Goal: Task Accomplishment & Management: Complete application form

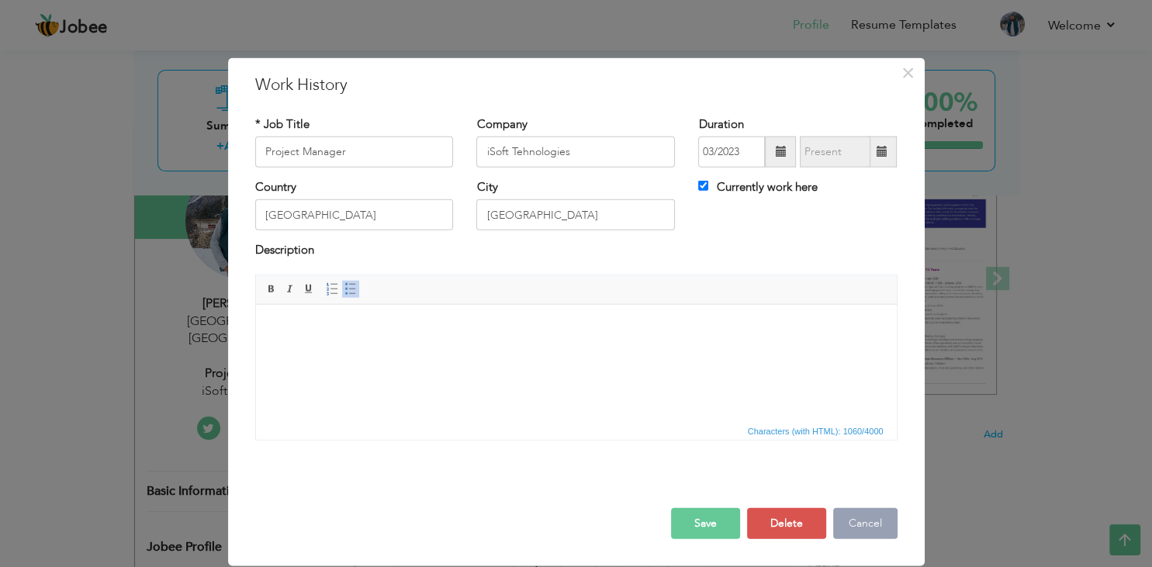
scroll to position [171, 0]
click at [916, 74] on button "×" at bounding box center [908, 72] width 25 height 25
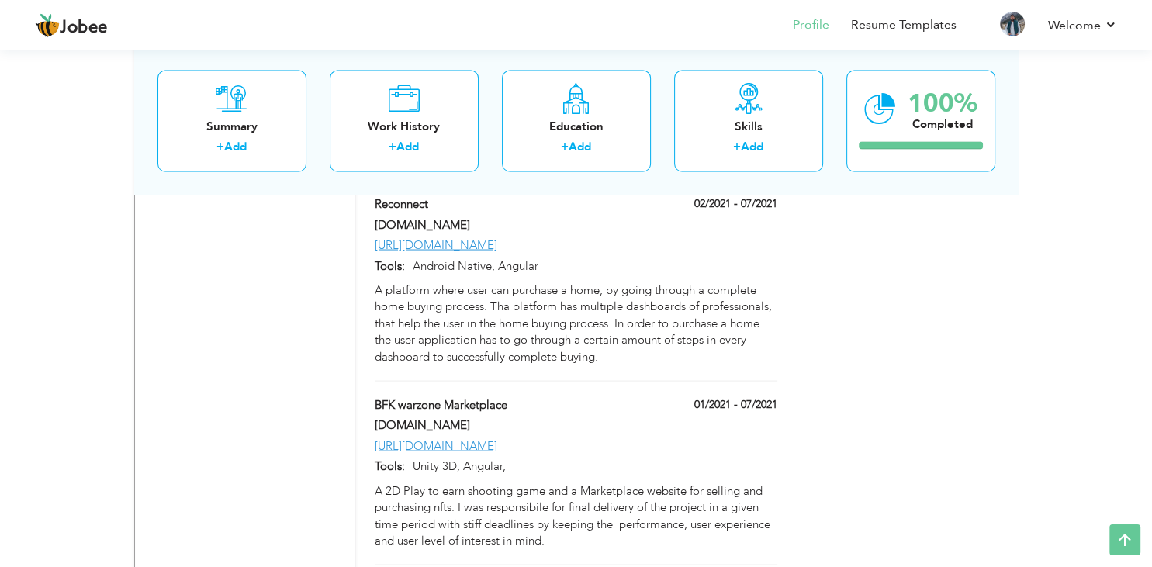
scroll to position [2957, 0]
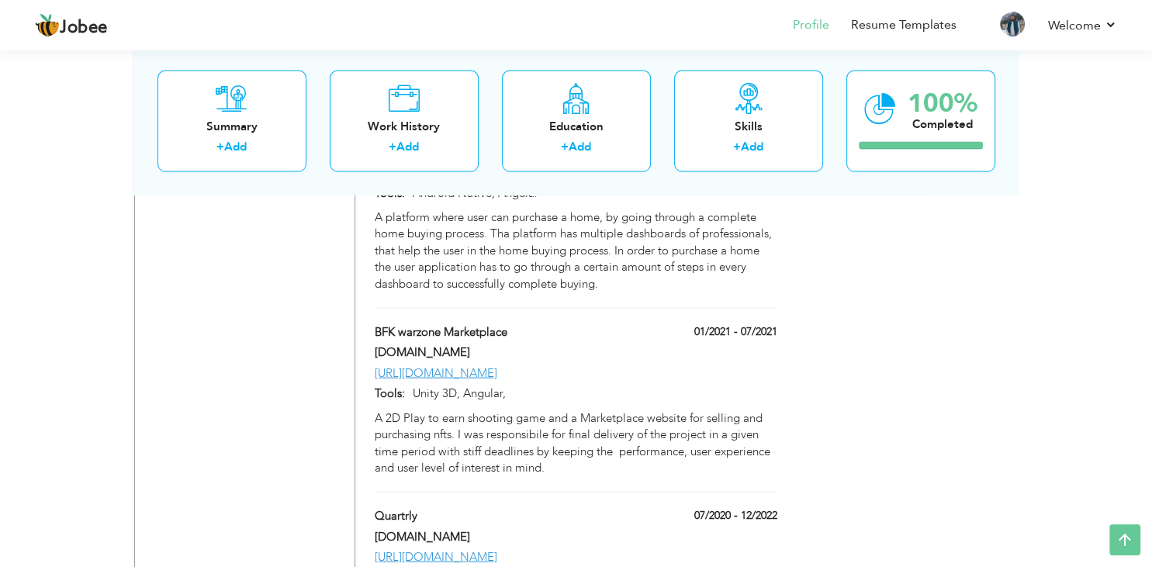
click at [530, 365] on div "[URL][DOMAIN_NAME]" at bounding box center [575, 373] width 425 height 16
type input "BFK warzone Marketplace"
type input "[DOMAIN_NAME]"
type input "01/2021"
type input "07/2021"
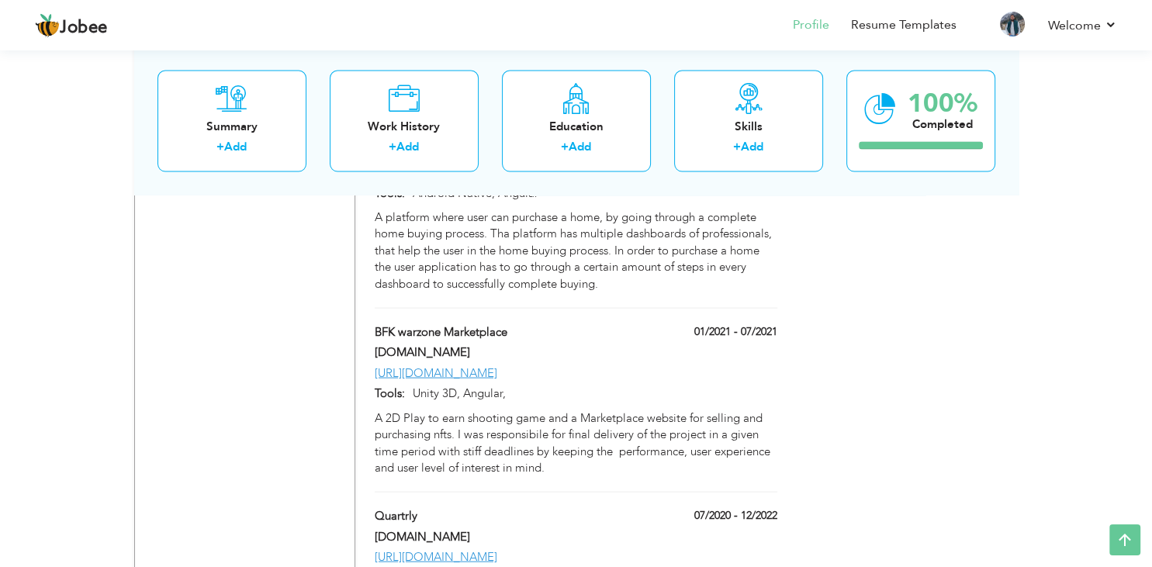
type input "[URL][DOMAIN_NAME]"
type input "Unity 3D, Angular,"
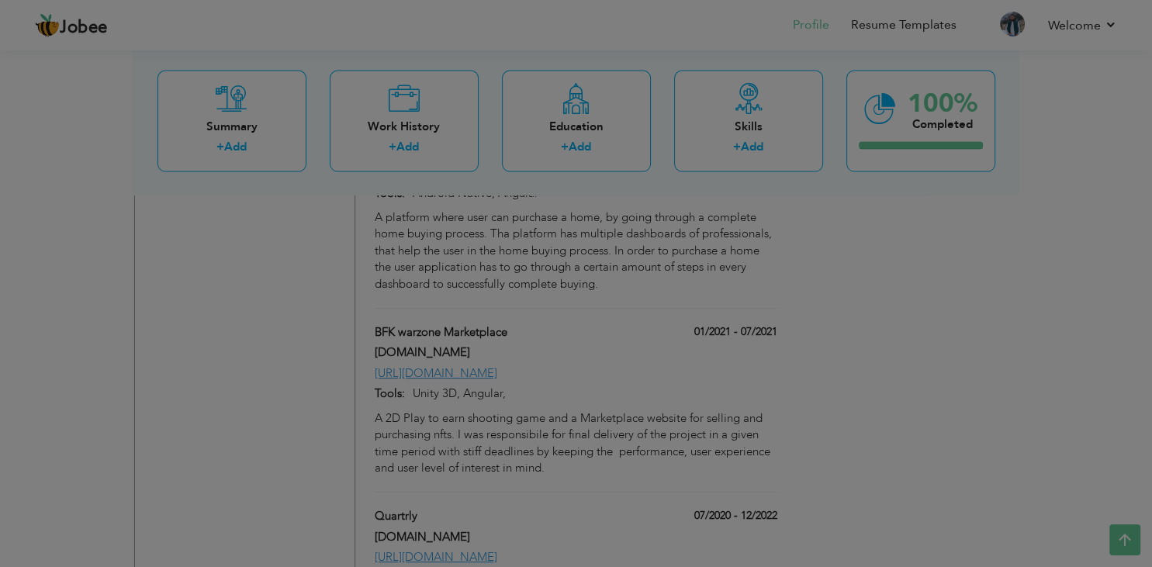
scroll to position [0, 0]
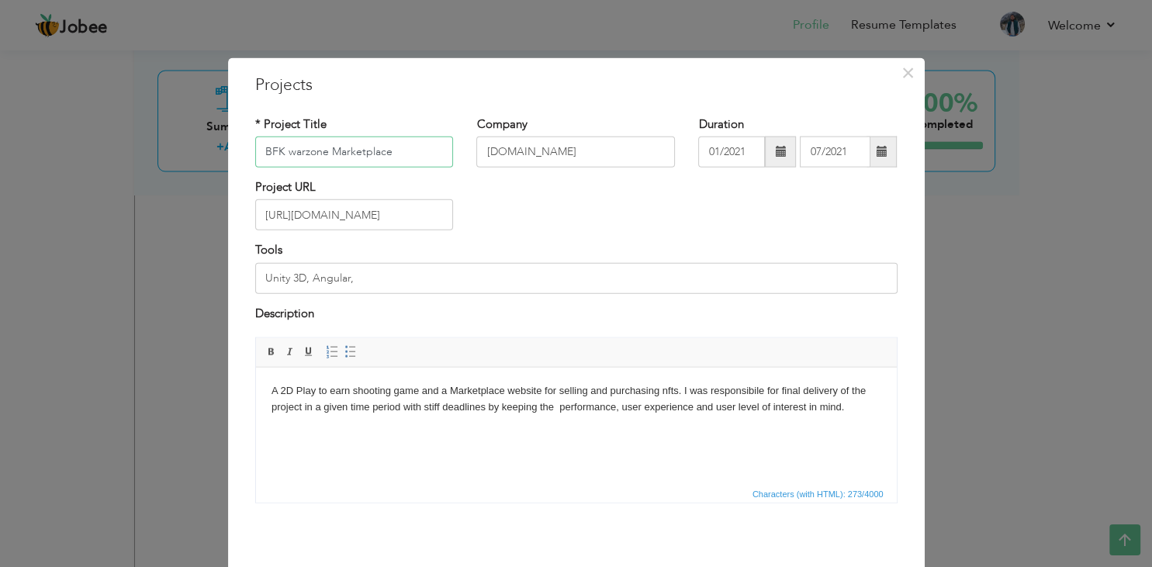
click at [394, 149] on input "BFK warzone Marketplace" at bounding box center [354, 152] width 199 height 31
click at [396, 220] on input "[URL][DOMAIN_NAME]" at bounding box center [354, 214] width 199 height 31
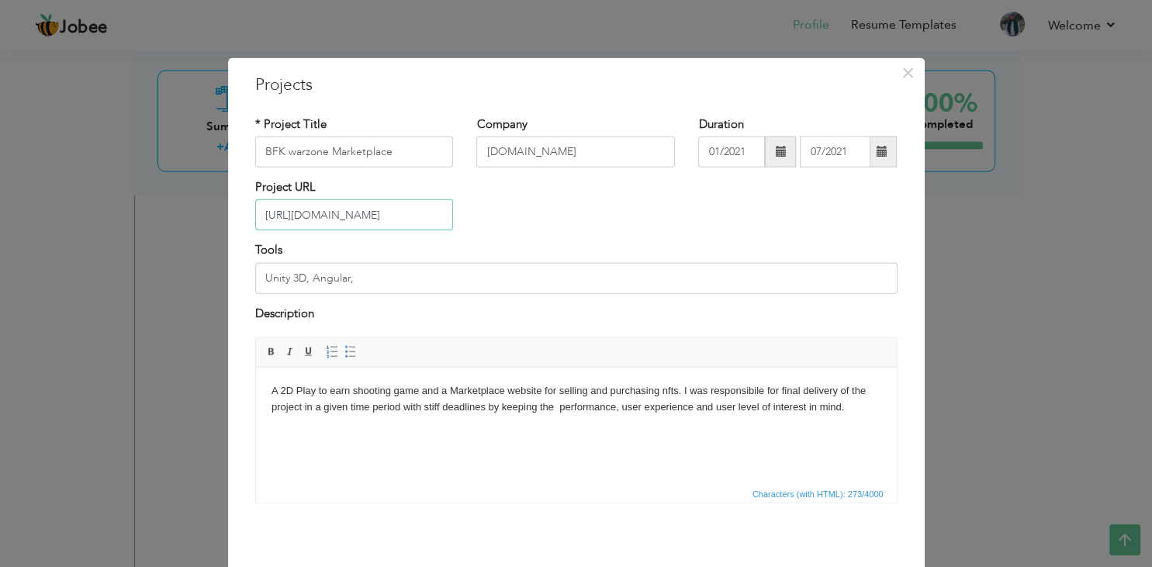
paste input "[URL][DOMAIN_NAME]"
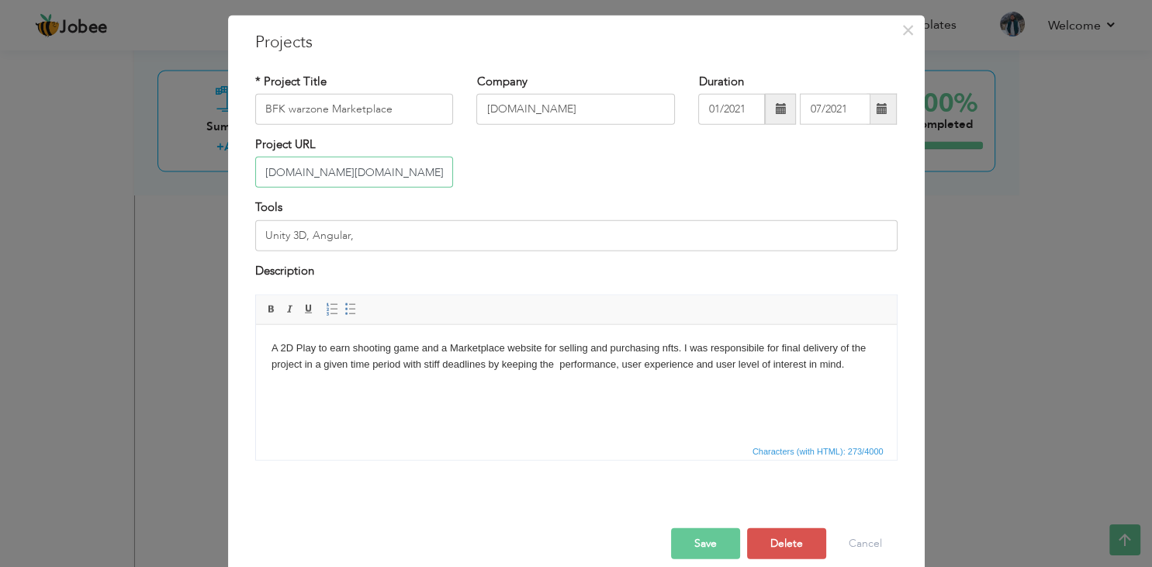
scroll to position [61, 0]
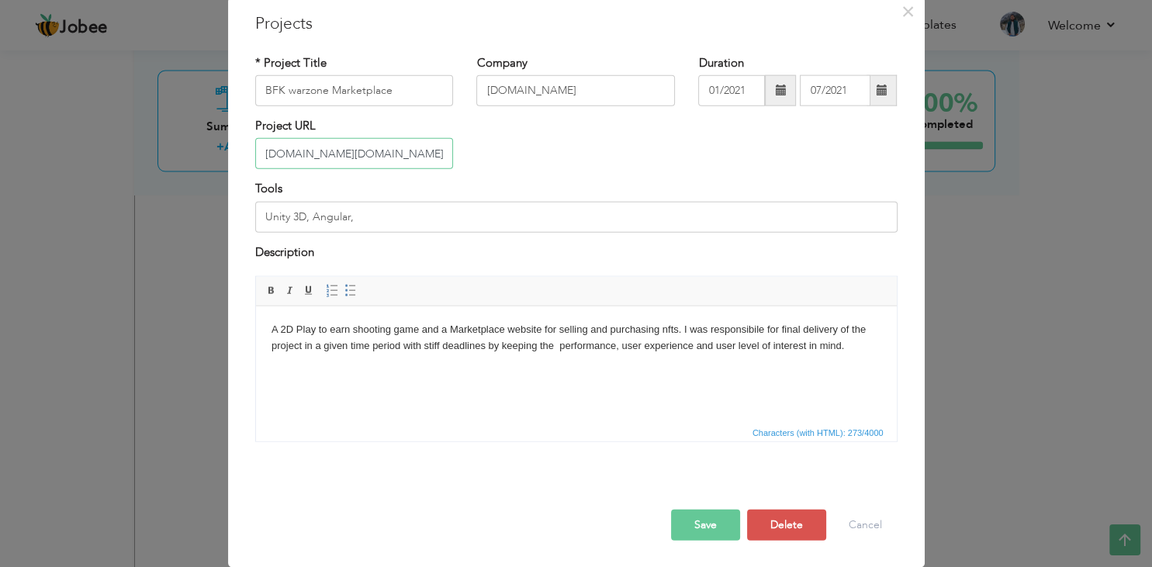
type input "[URL][DOMAIN_NAME][DOMAIN_NAME]"
click at [315, 154] on input "[URL][DOMAIN_NAME][DOMAIN_NAME]" at bounding box center [354, 153] width 199 height 31
click at [698, 531] on button "Save" at bounding box center [705, 525] width 69 height 31
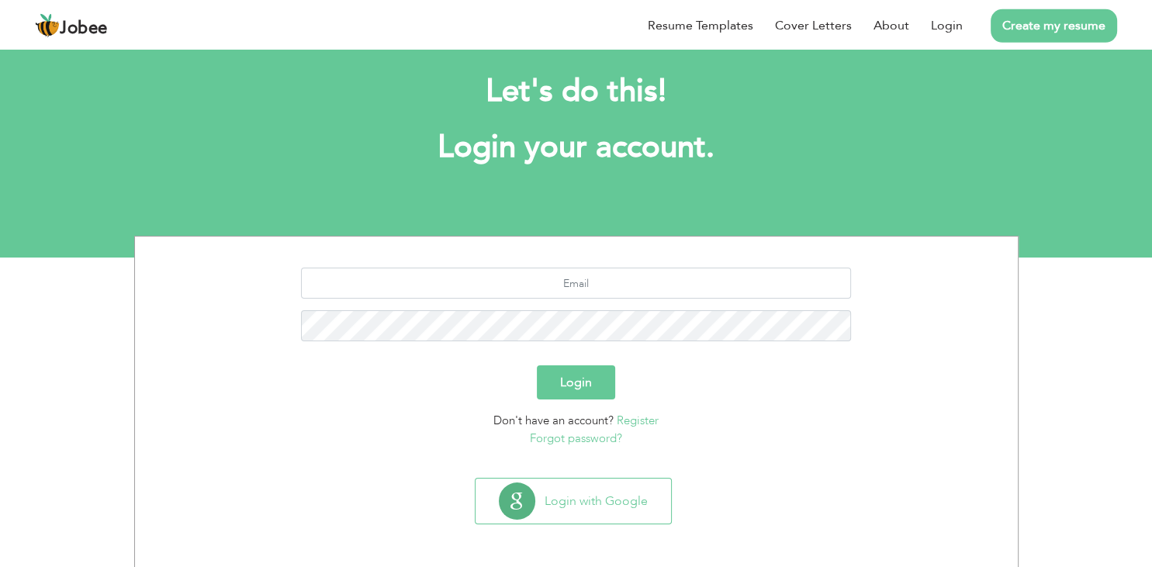
scroll to position [21, 0]
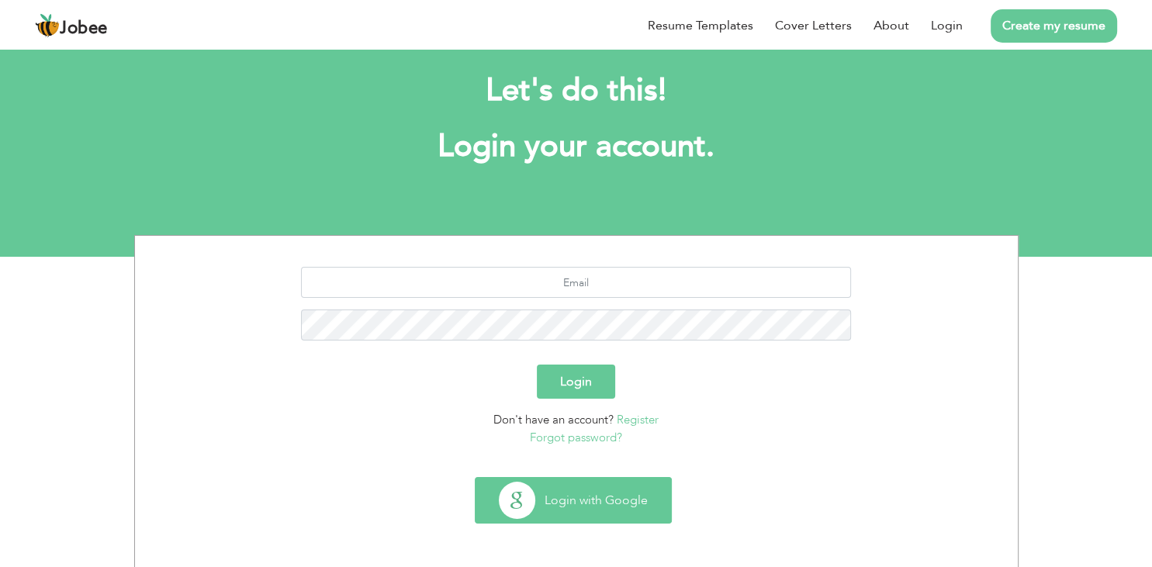
click at [598, 513] on button "Login with Google" at bounding box center [574, 500] width 196 height 45
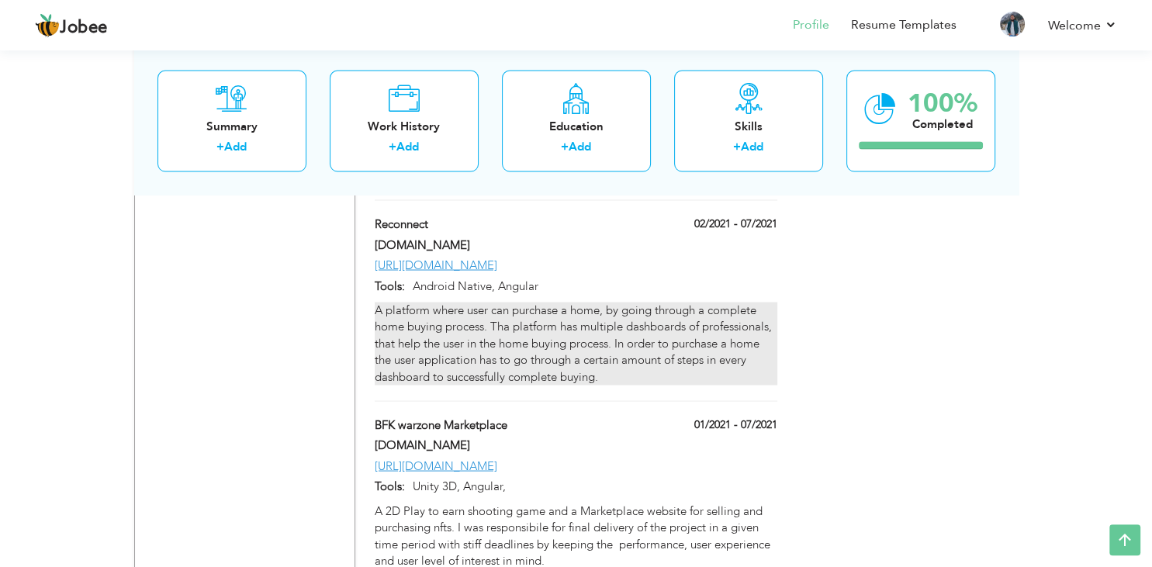
scroll to position [2868, 0]
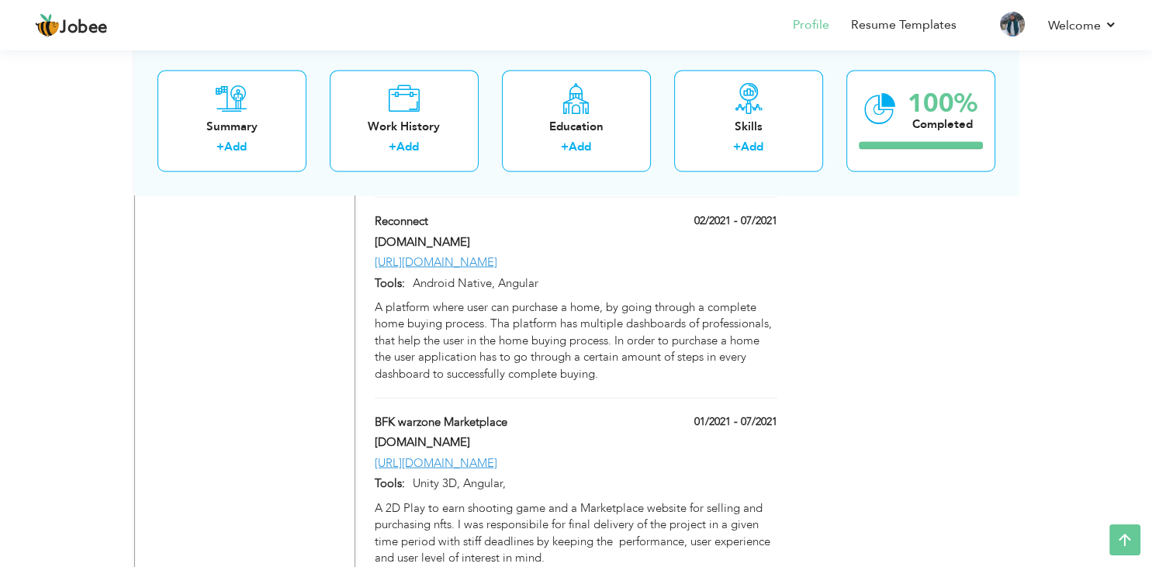
click at [545, 455] on div "[URL][DOMAIN_NAME]" at bounding box center [575, 465] width 425 height 20
type input "BFK warzone Marketplace"
type input "[DOMAIN_NAME]"
type input "01/2021"
type input "07/2021"
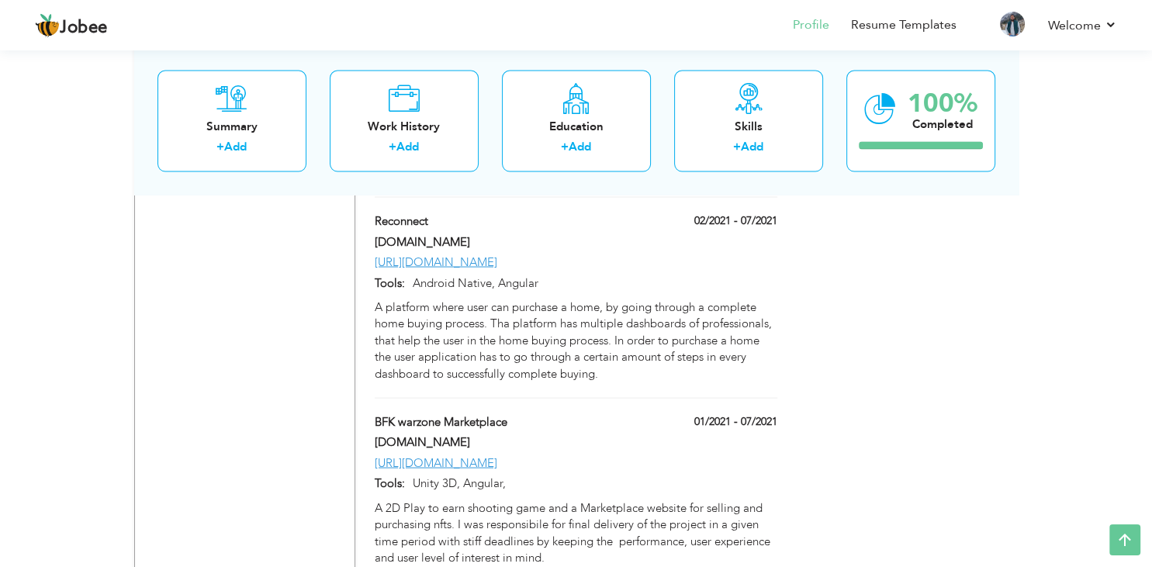
type input "[URL][DOMAIN_NAME]"
type input "Unity 3D, Angular,"
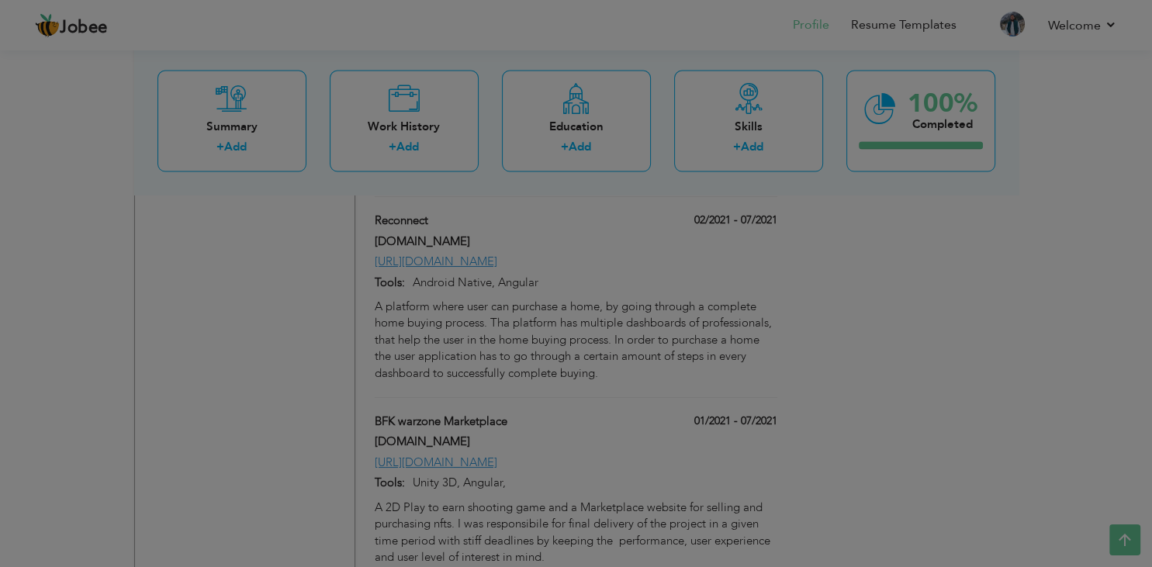
scroll to position [0, 0]
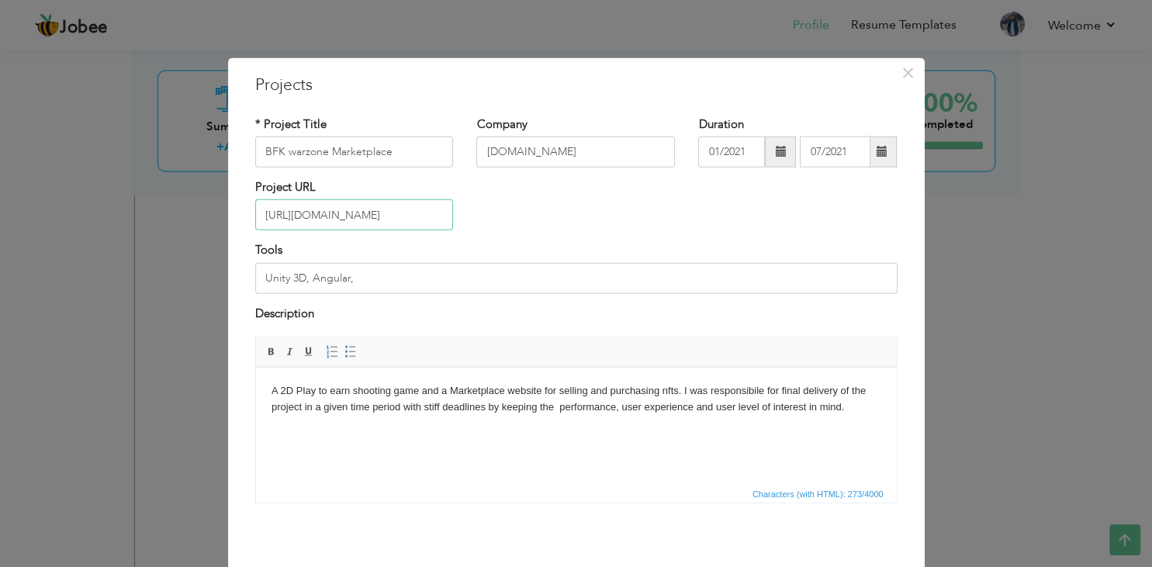
click at [309, 220] on input "[URL][DOMAIN_NAME]" at bounding box center [354, 214] width 199 height 31
paste input "[URL][DOMAIN_NAME]"
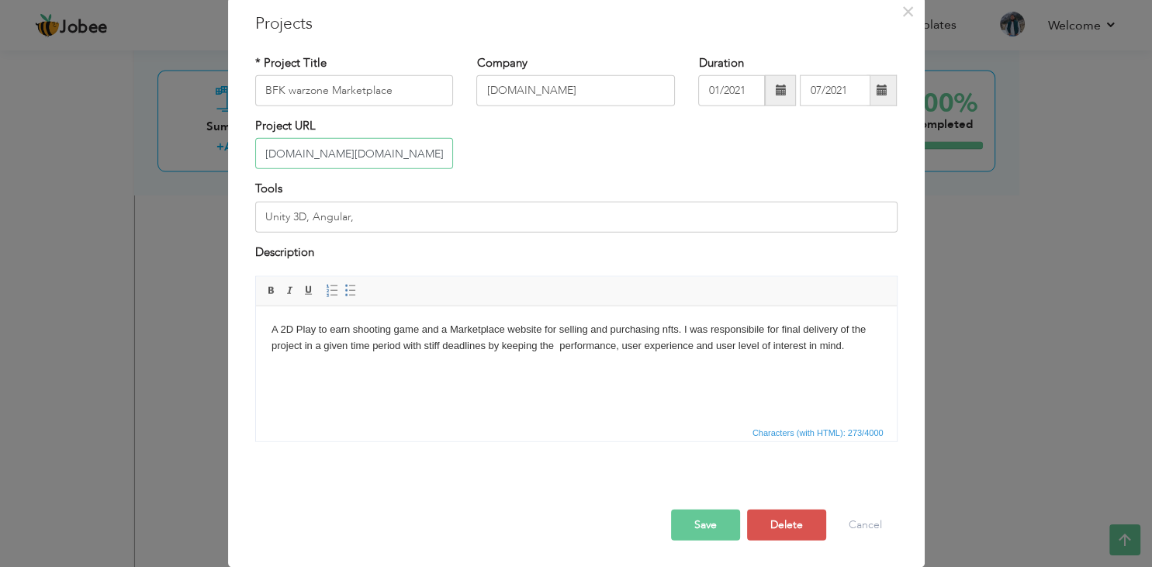
type input "[URL][DOMAIN_NAME][DOMAIN_NAME]"
click at [719, 519] on button "Save" at bounding box center [705, 525] width 69 height 31
